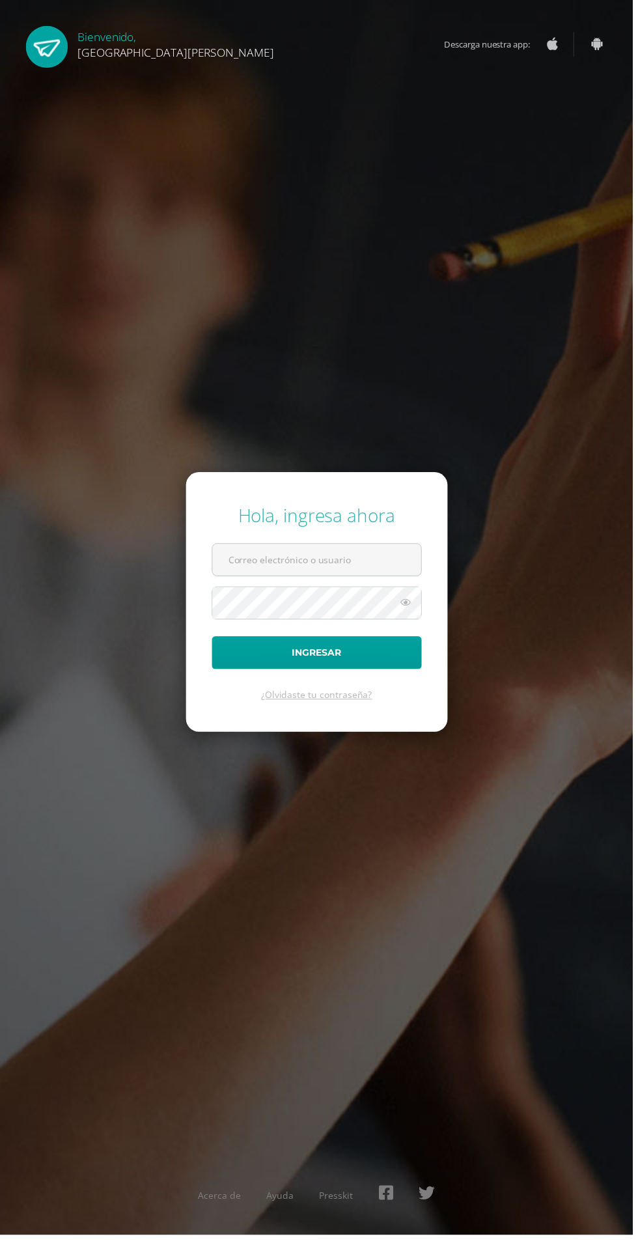
click at [363, 580] on input "text" at bounding box center [319, 564] width 210 height 32
type input "[EMAIL_ADDRESS][PERSON_NAME][DOMAIN_NAME]"
click at [214, 641] on button "Ingresar" at bounding box center [320, 657] width 212 height 33
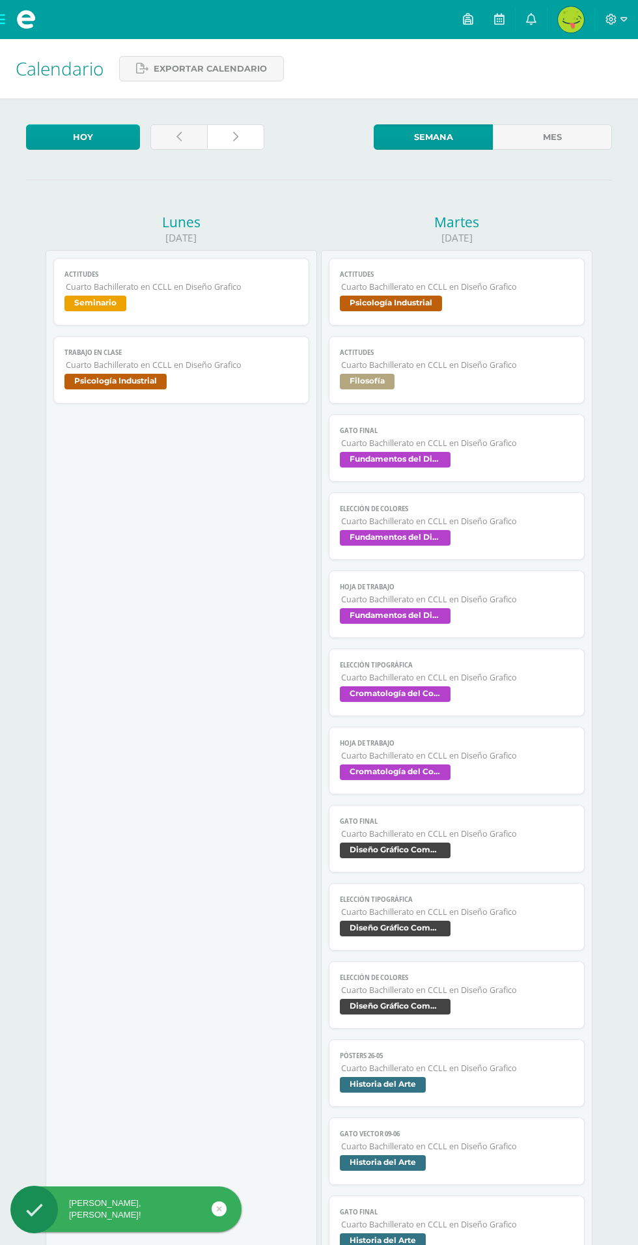
click at [235, 137] on icon at bounding box center [235, 137] width 5 height 11
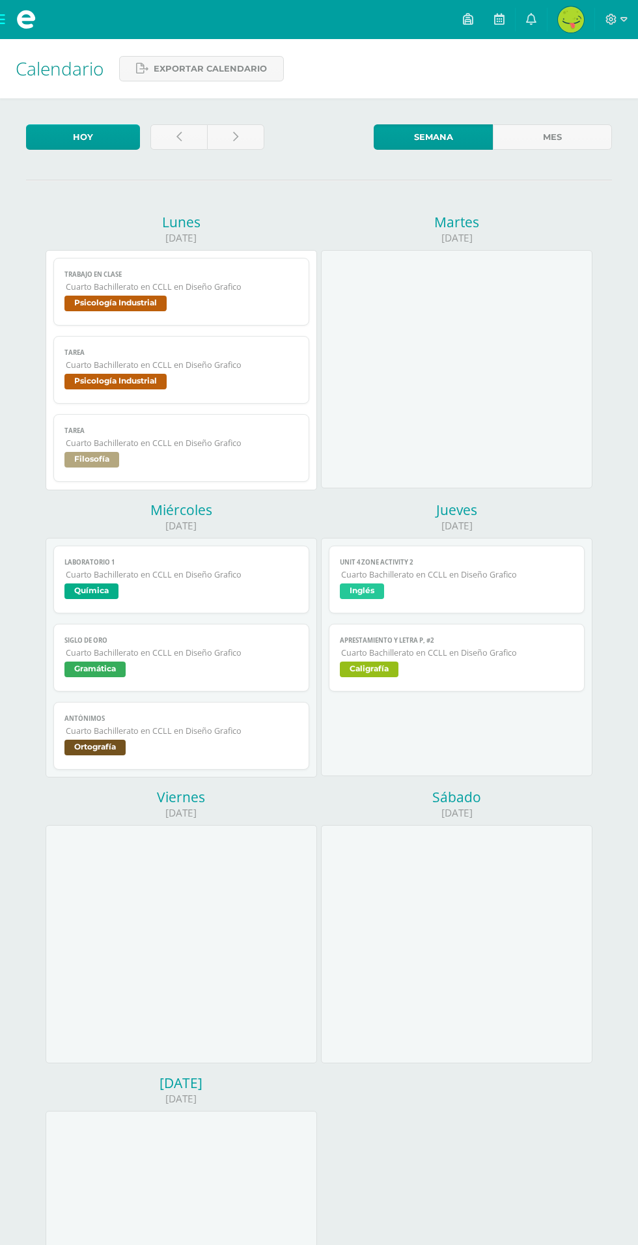
click at [243, 290] on span "Cuarto Bachillerato en CCLL en Diseño Grafico" at bounding box center [182, 286] width 232 height 11
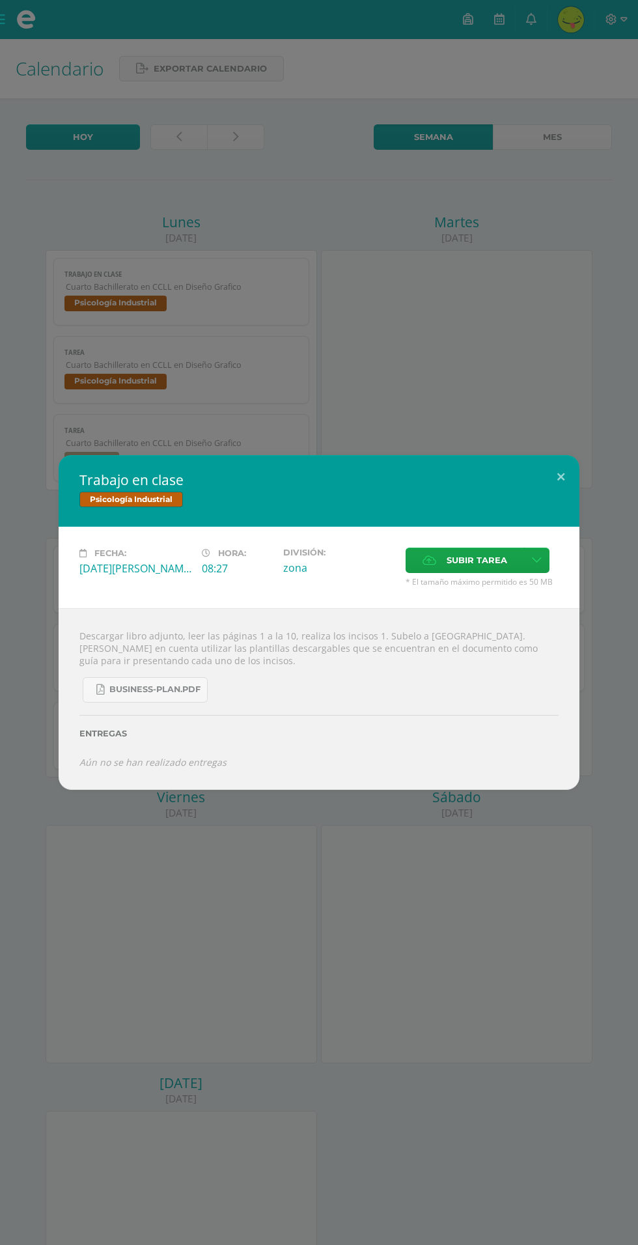
click at [169, 943] on div "Trabajo en clase Psicología Industrial Fecha: [DATE][PERSON_NAME] Hora: 08:27 D…" at bounding box center [319, 622] width 638 height 1245
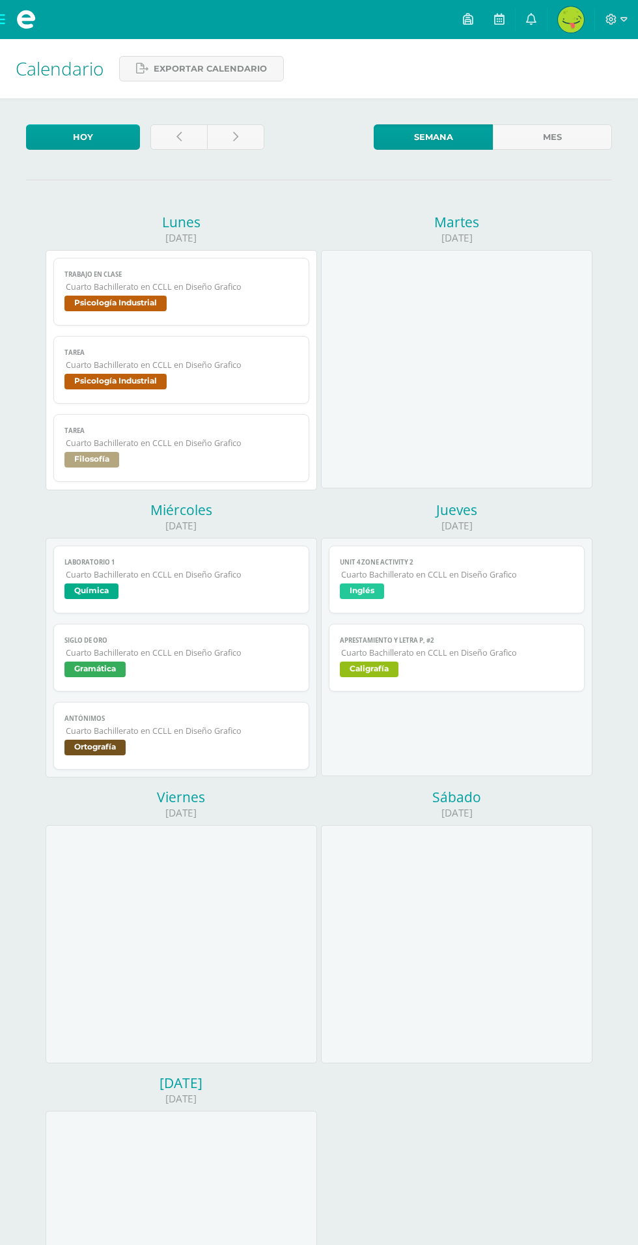
click at [195, 350] on span "Tarea" at bounding box center [180, 352] width 233 height 8
